Goal: Task Accomplishment & Management: Use online tool/utility

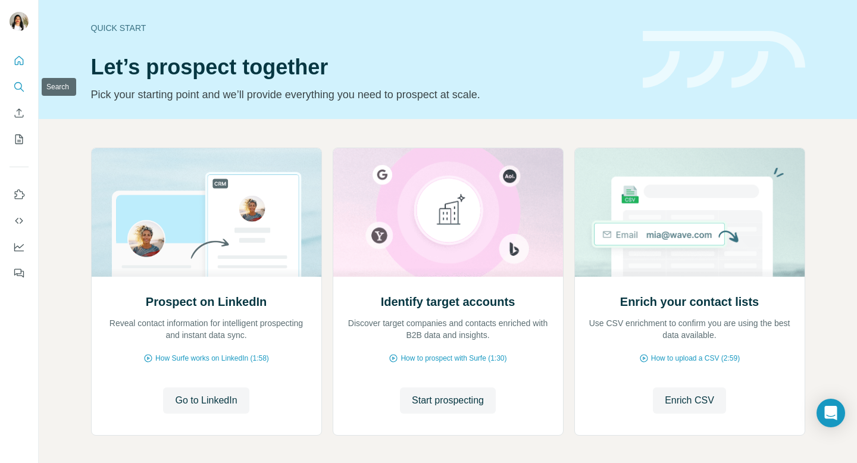
click at [18, 83] on icon "Search" at bounding box center [19, 87] width 12 height 12
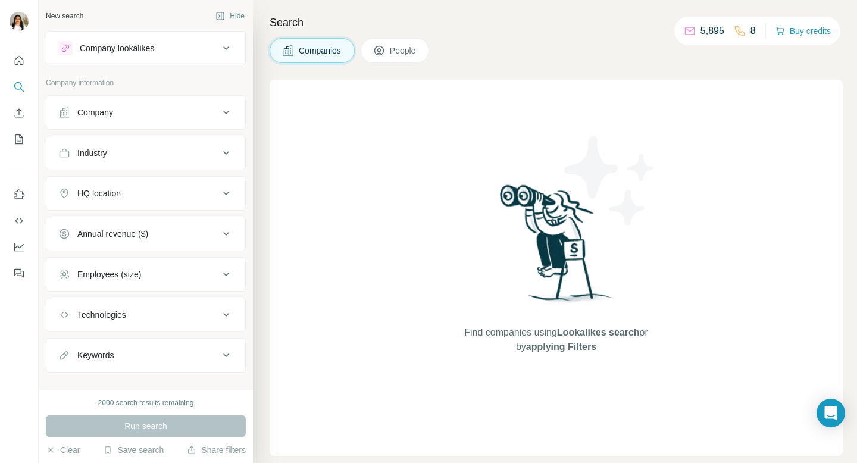
click at [401, 48] on span "People" at bounding box center [403, 51] width 27 height 12
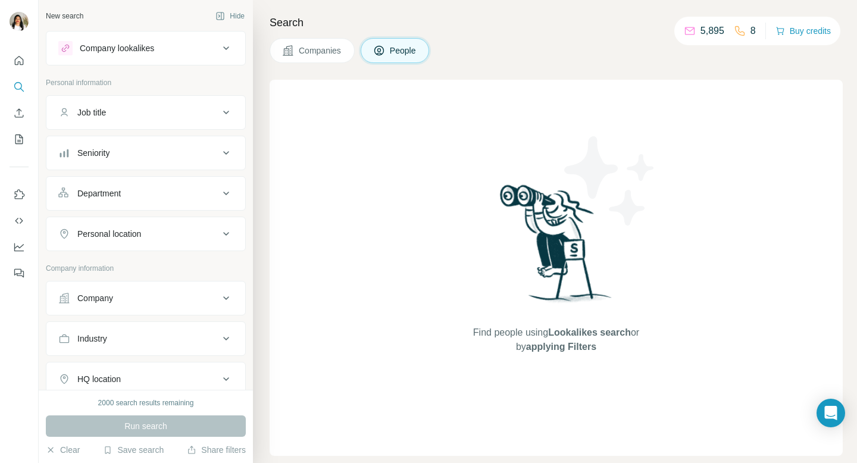
click at [164, 114] on div "Job title" at bounding box center [138, 113] width 161 height 12
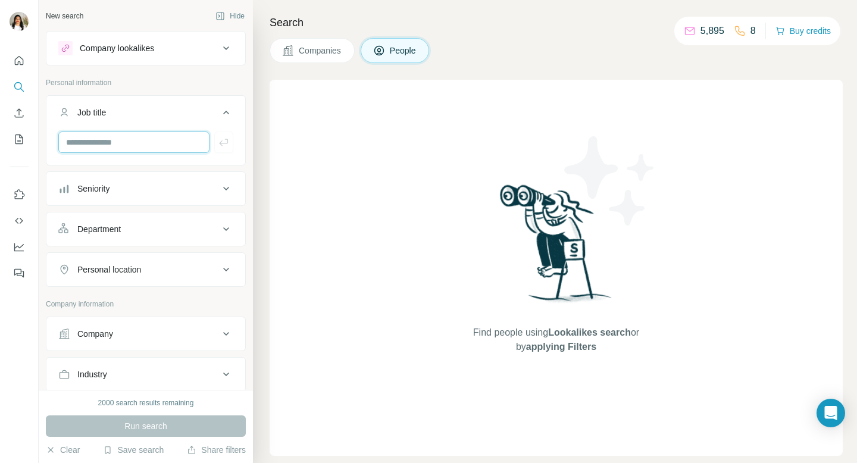
click at [147, 139] on input "text" at bounding box center [133, 142] width 151 height 21
type input "***"
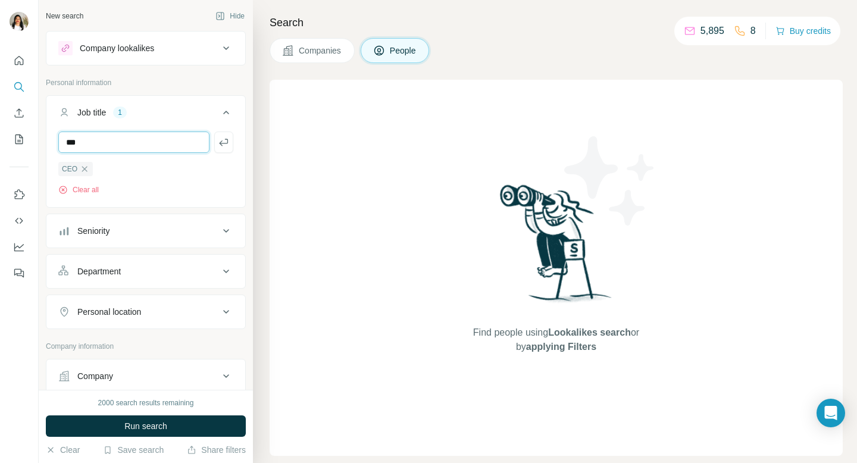
type input "***"
type input "*******"
type input "**********"
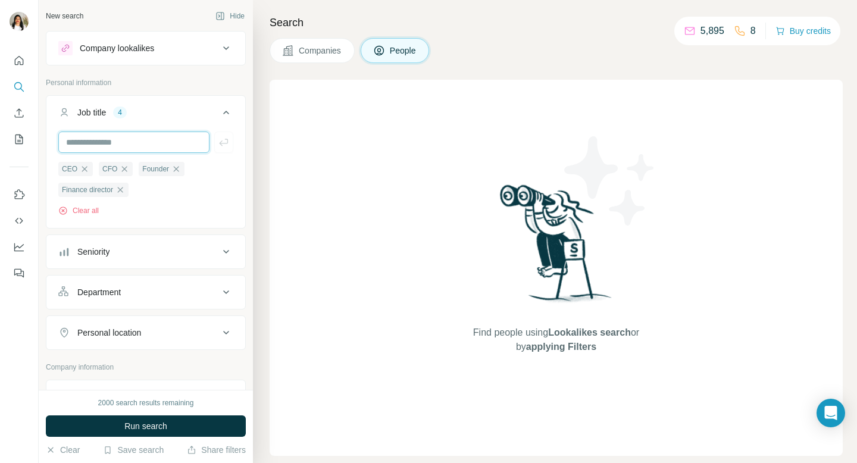
type input "*"
type input "**********"
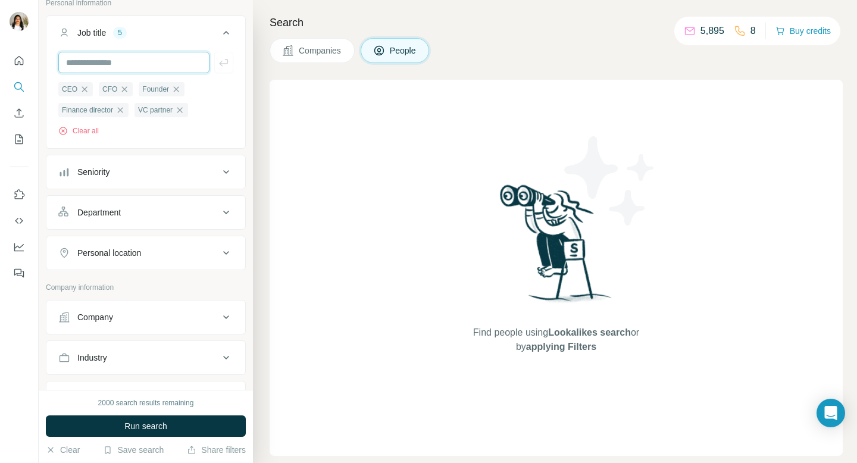
scroll to position [84, 0]
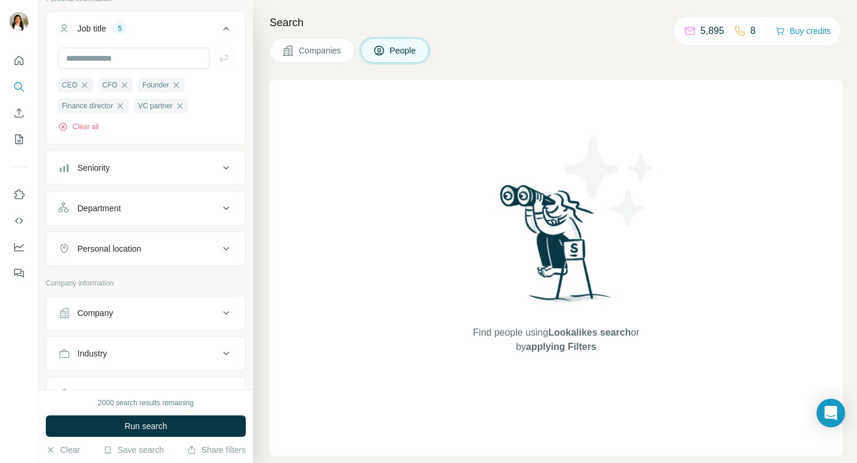
click at [130, 312] on div "Company" at bounding box center [138, 313] width 161 height 12
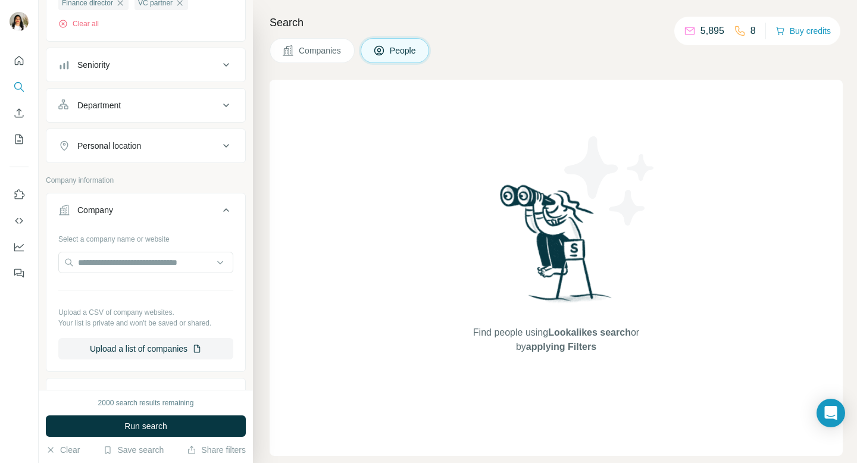
scroll to position [269, 0]
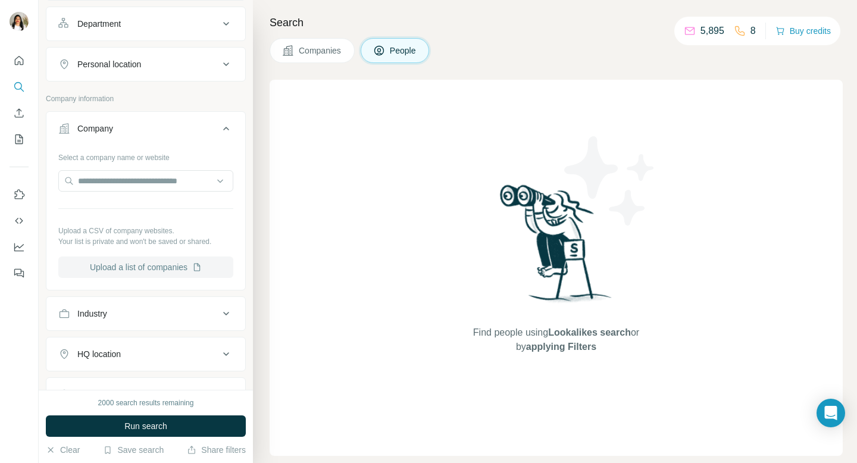
click at [171, 265] on button "Upload a list of companies" at bounding box center [145, 267] width 175 height 21
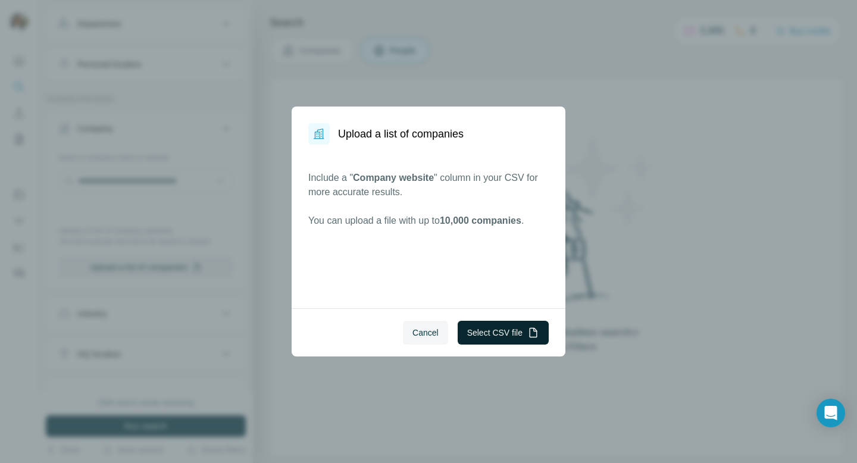
click at [487, 326] on button "Select CSV file" at bounding box center [503, 333] width 91 height 24
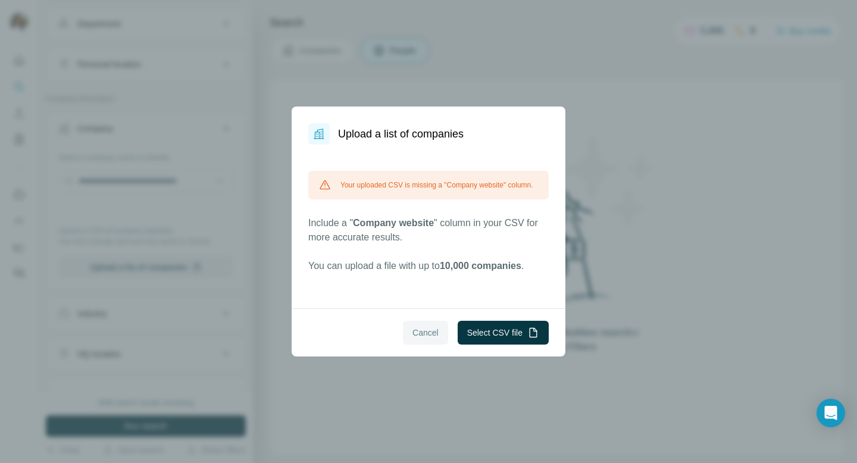
click at [428, 329] on span "Cancel" at bounding box center [426, 333] width 26 height 12
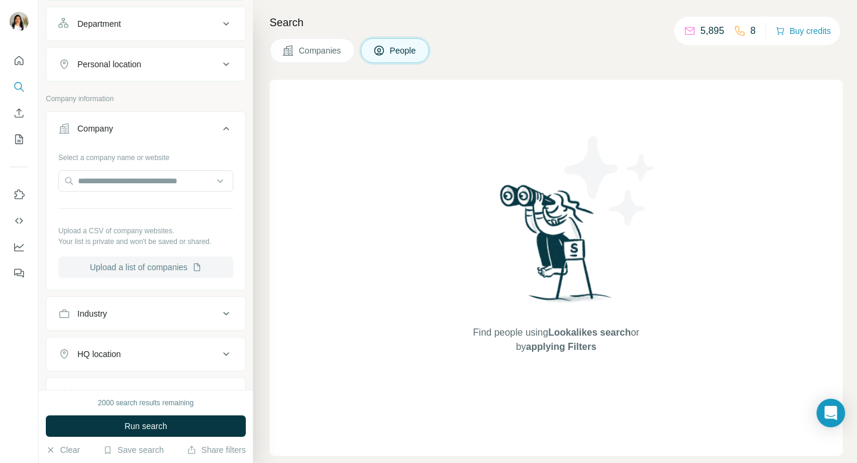
click at [121, 267] on button "Upload a list of companies" at bounding box center [145, 267] width 175 height 21
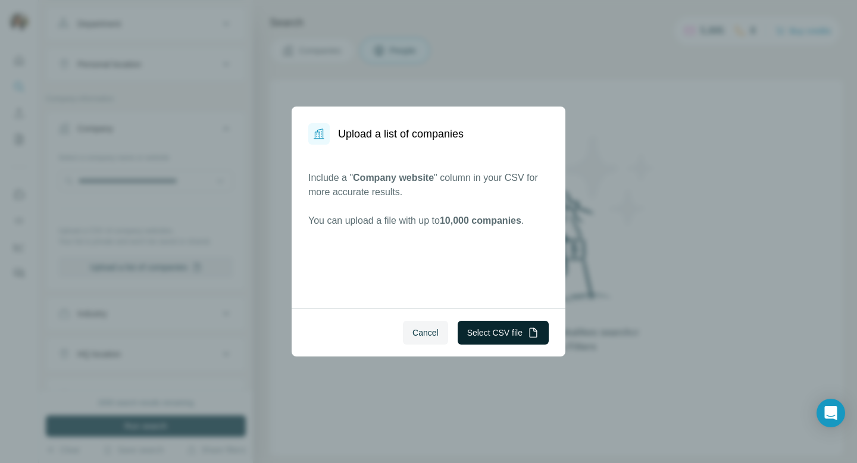
click at [514, 329] on button "Select CSV file" at bounding box center [503, 333] width 91 height 24
click at [504, 333] on button "Select CSV file" at bounding box center [503, 333] width 91 height 24
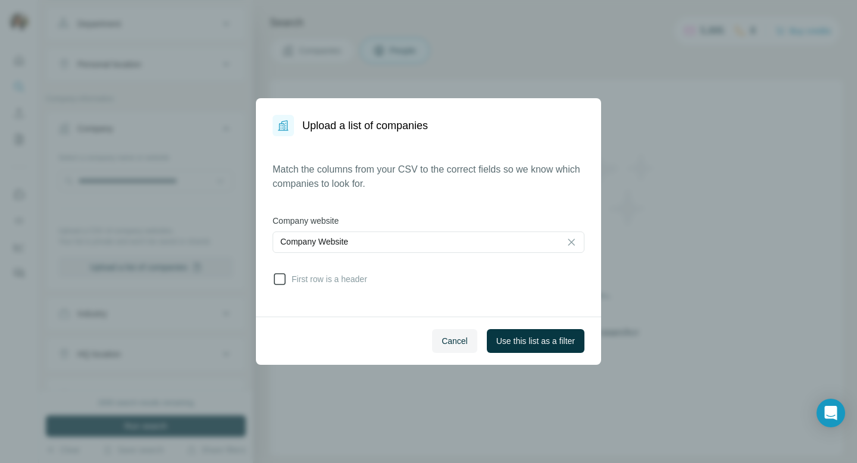
click at [337, 273] on label "First row is a header" at bounding box center [320, 279] width 95 height 14
click at [520, 344] on span "Use this list as a filter" at bounding box center [536, 341] width 79 height 12
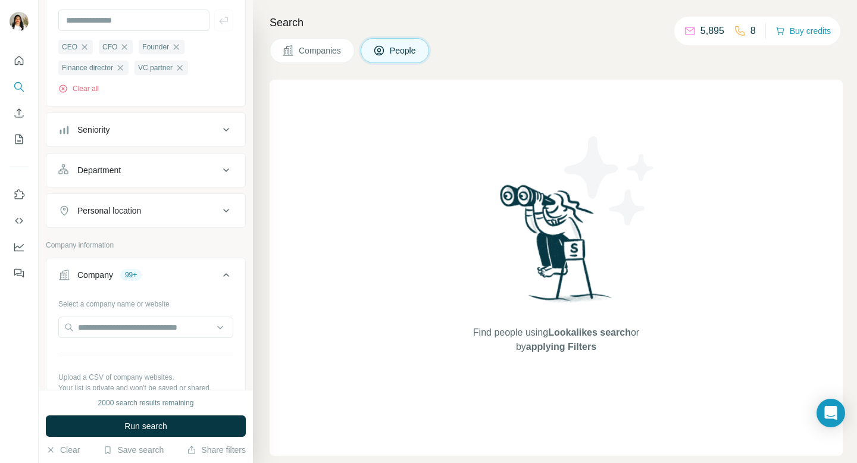
scroll to position [127, 0]
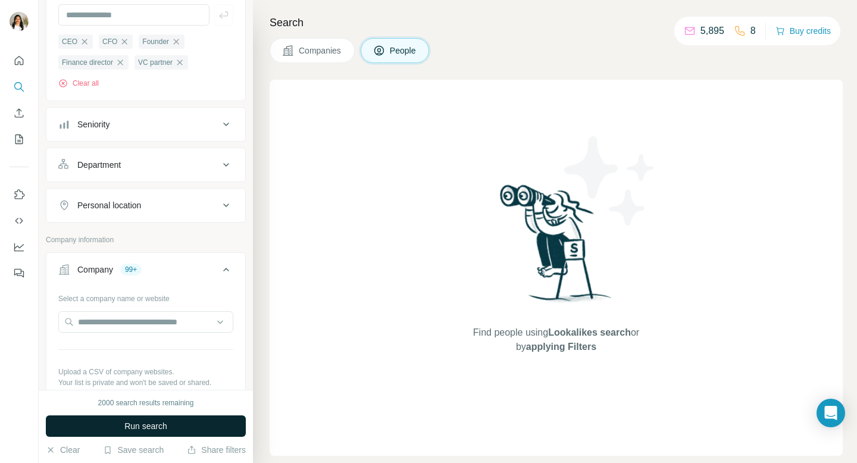
click at [178, 419] on button "Run search" at bounding box center [146, 426] width 200 height 21
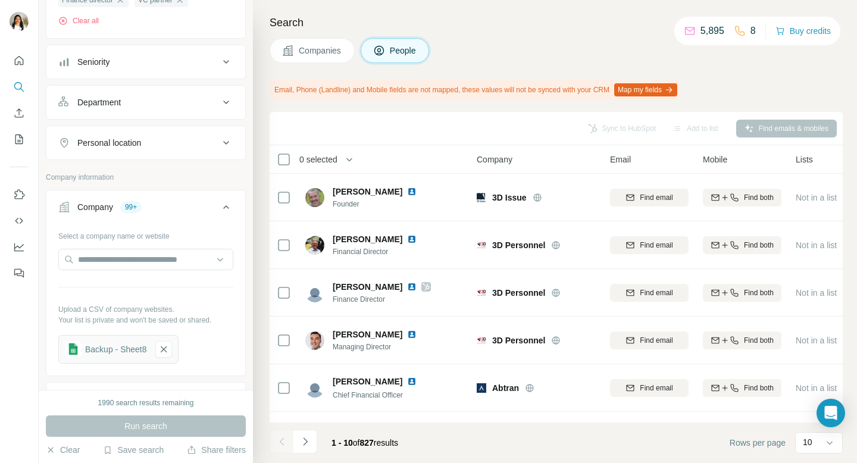
scroll to position [232, 0]
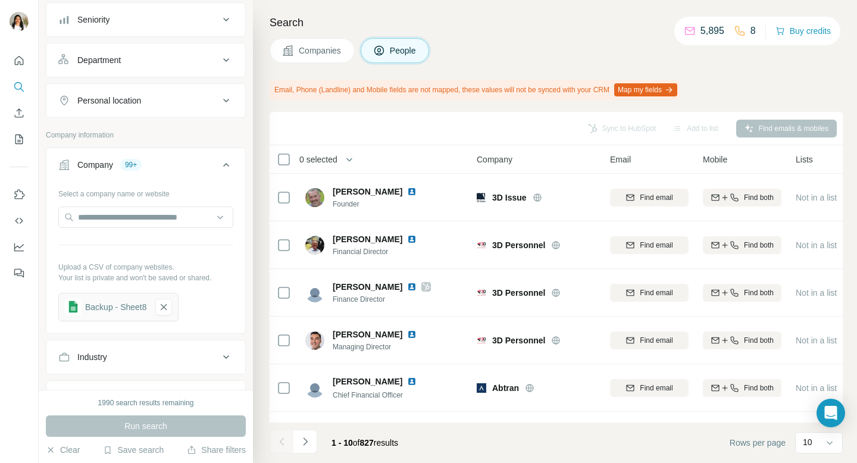
click at [156, 110] on button "Personal location" at bounding box center [145, 100] width 199 height 29
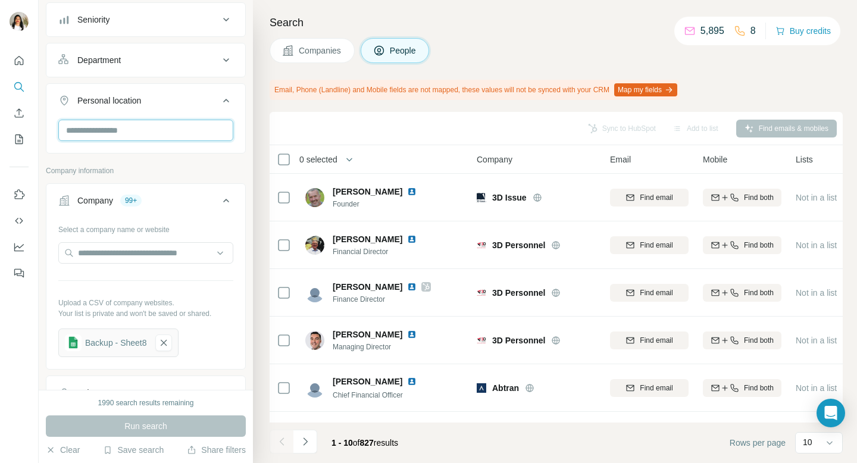
click at [146, 133] on input "text" at bounding box center [145, 130] width 175 height 21
type input "****"
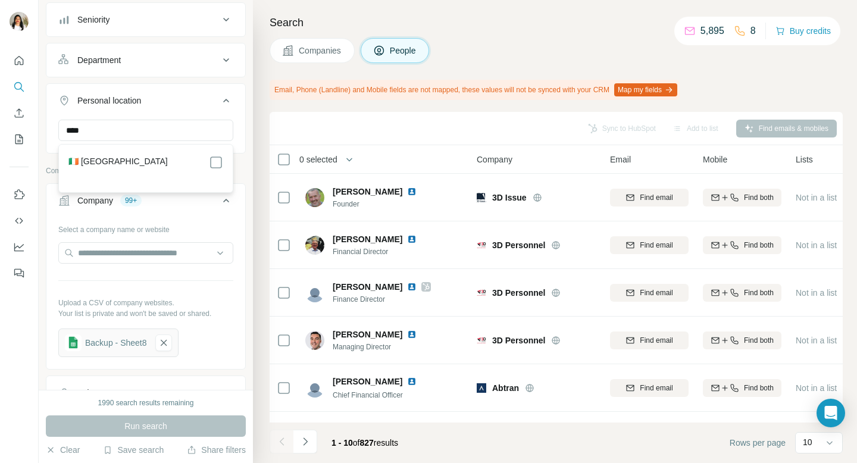
click at [146, 164] on div "🇮🇪 [GEOGRAPHIC_DATA]" at bounding box center [145, 162] width 155 height 14
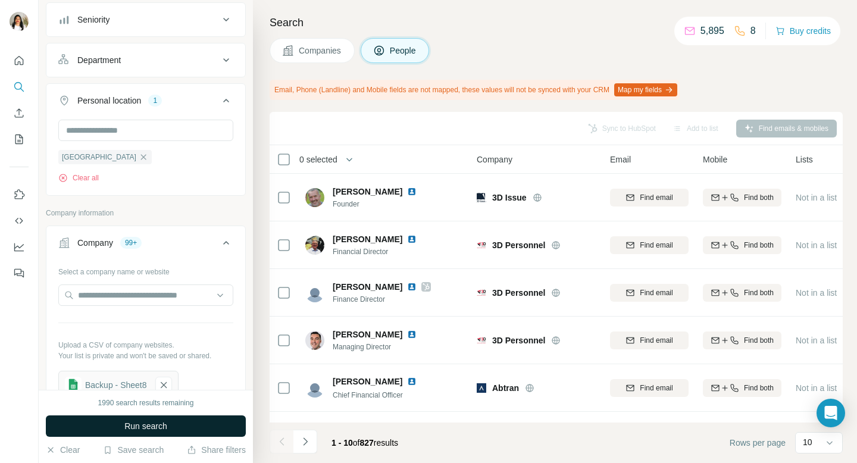
click at [145, 425] on span "Run search" at bounding box center [145, 426] width 43 height 12
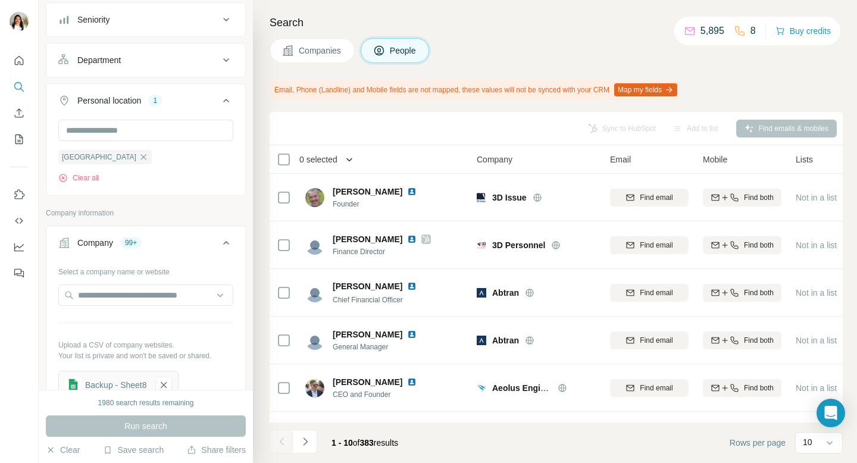
click at [353, 158] on icon "button" at bounding box center [350, 160] width 12 height 12
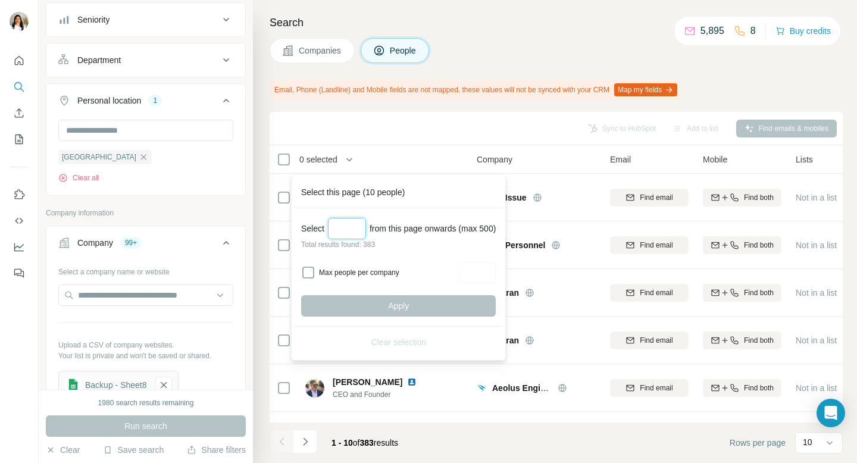
click at [348, 230] on input "Select a number (up to 500)" at bounding box center [347, 228] width 38 height 21
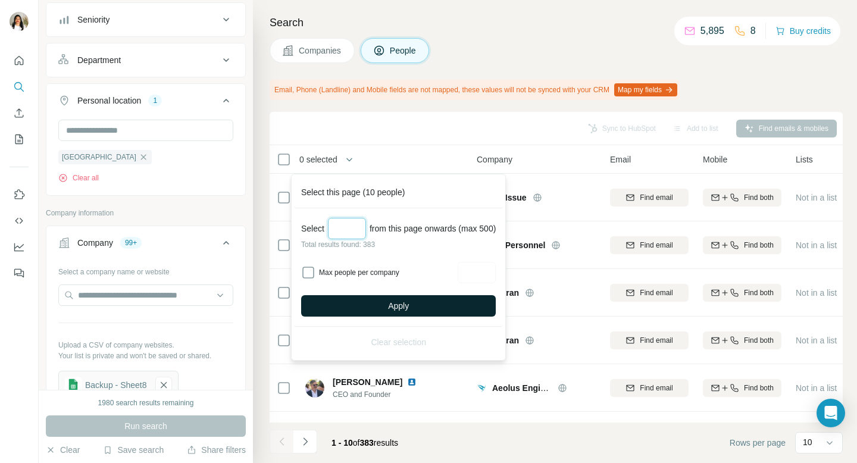
type input "***"
click at [394, 304] on span "Apply" at bounding box center [398, 306] width 21 height 12
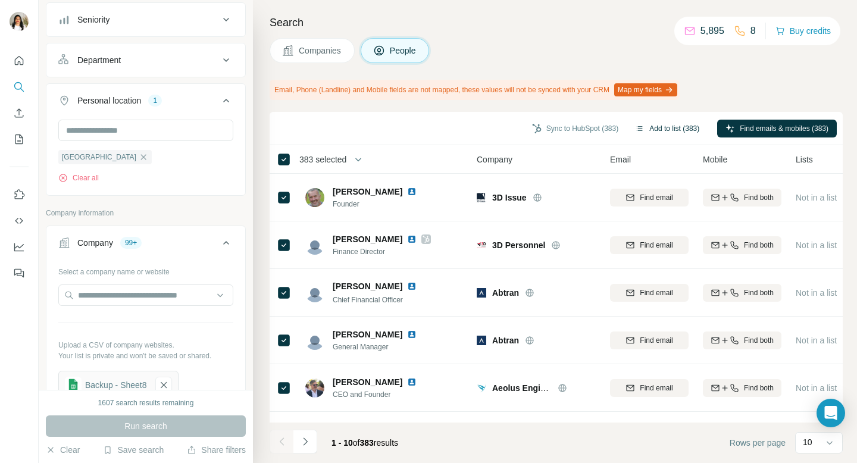
click at [635, 131] on icon "button" at bounding box center [640, 129] width 10 height 10
click at [647, 124] on button "Add to list (383)" at bounding box center [667, 129] width 81 height 18
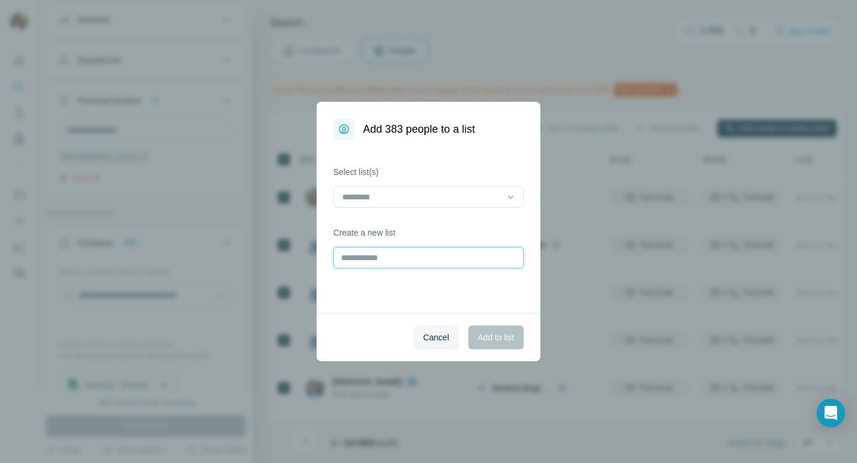
click at [436, 264] on input "text" at bounding box center [428, 257] width 191 height 21
click at [361, 257] on input "*******" at bounding box center [428, 257] width 191 height 21
type input "**********"
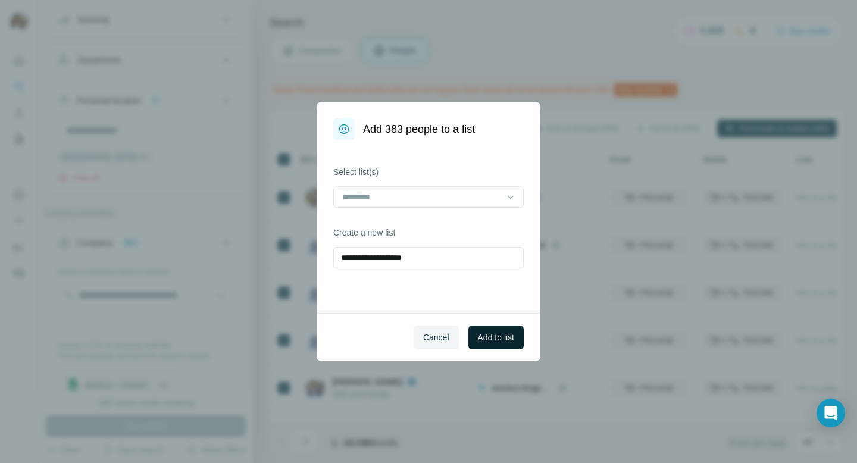
click at [478, 332] on span "Add to list" at bounding box center [496, 338] width 36 height 12
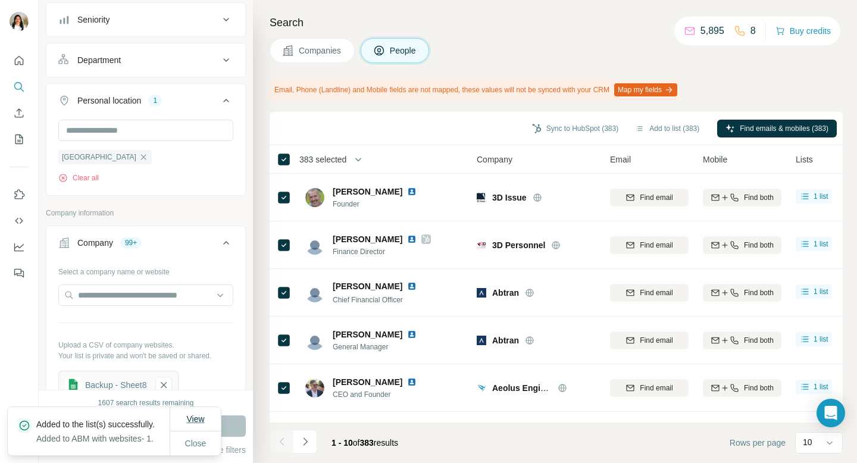
click at [195, 414] on span "View" at bounding box center [195, 419] width 18 height 10
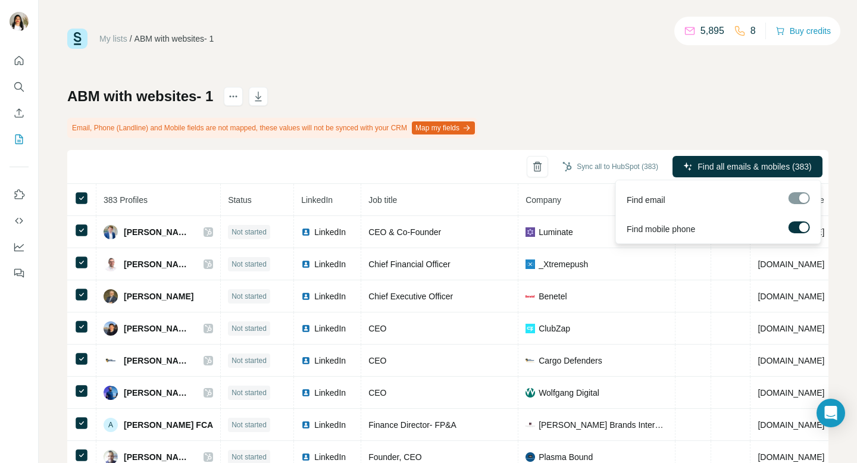
click at [798, 198] on div at bounding box center [799, 198] width 21 height 12
click at [764, 171] on span "Find all emails & mobiles (383)" at bounding box center [755, 167] width 114 height 12
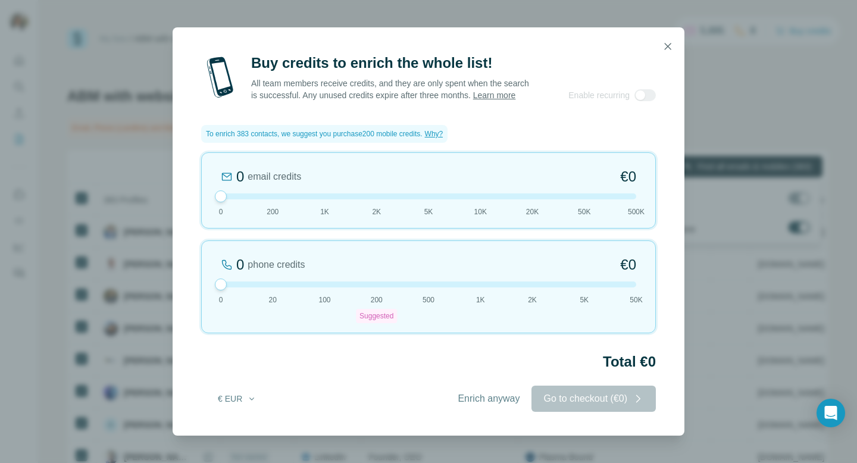
drag, startPoint x: 375, startPoint y: 281, endPoint x: 230, endPoint y: 277, distance: 144.2
click at [230, 277] on div "0 phone credits €0 [PHONE_NUMBER] Suggested 500 1K 2K 5K 50K" at bounding box center [428, 287] width 455 height 93
click at [490, 412] on button "Enrich anyway" at bounding box center [489, 399] width 86 height 26
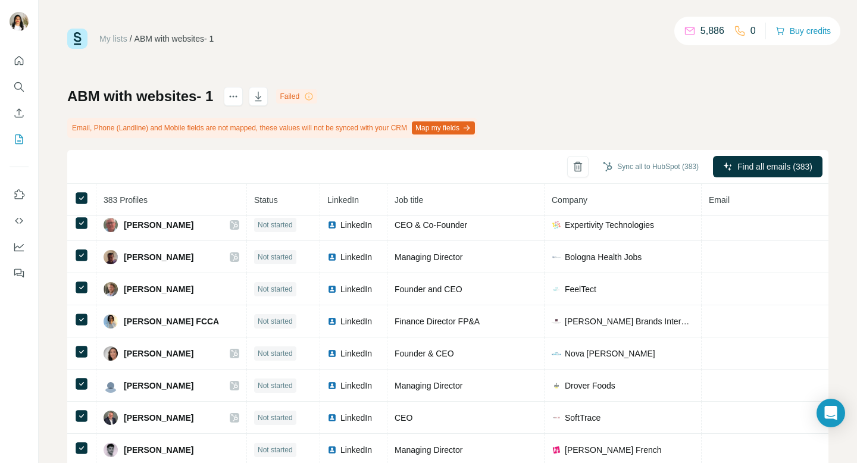
scroll to position [426, 0]
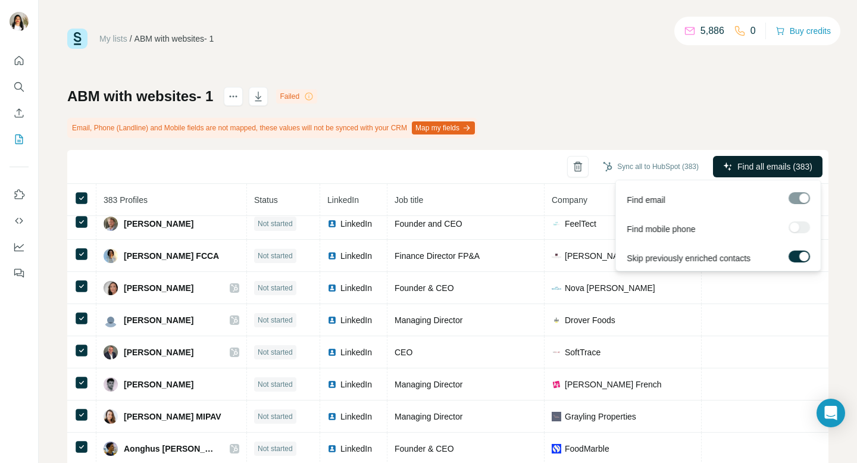
click at [738, 166] on span "Find all emails (383)" at bounding box center [775, 167] width 75 height 12
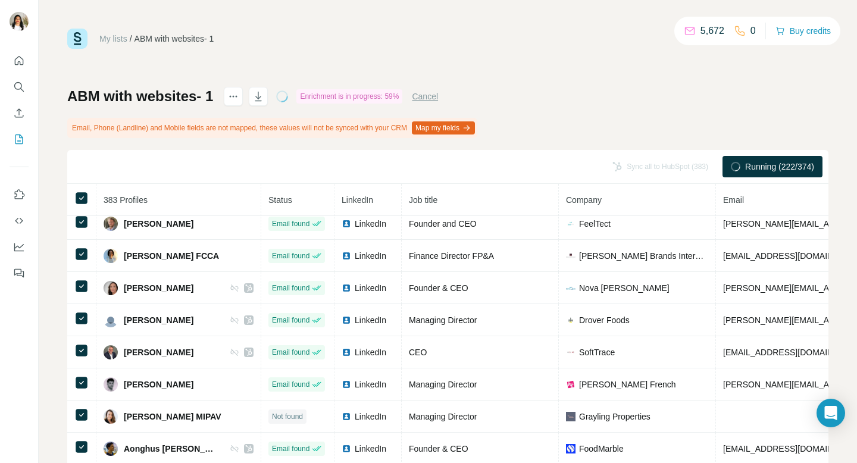
click at [479, 52] on div "My lists / ABM with websites- 1 5,672 0 Buy credits ABM with websites- 1 Enrich…" at bounding box center [448, 264] width 762 height 470
click at [481, 46] on div "My lists / ABM with websites- 1 5,656 0 Buy credits" at bounding box center [448, 39] width 762 height 20
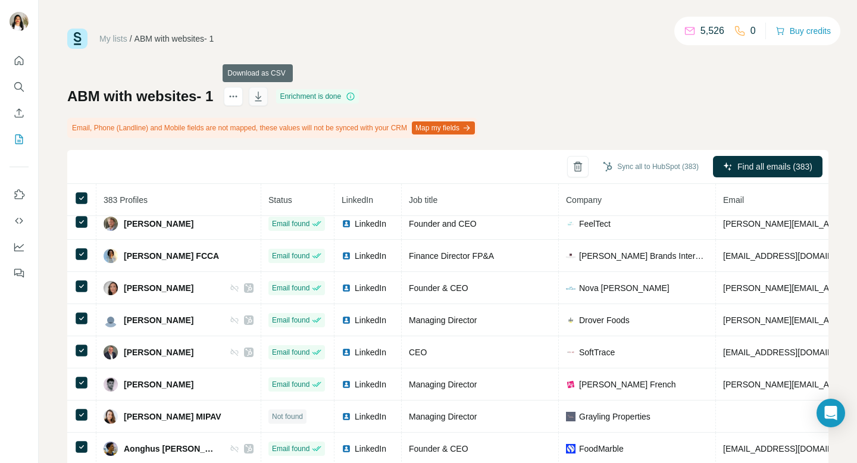
click at [263, 95] on icon "button" at bounding box center [258, 97] width 12 height 12
